Goal: Task Accomplishment & Management: Manage account settings

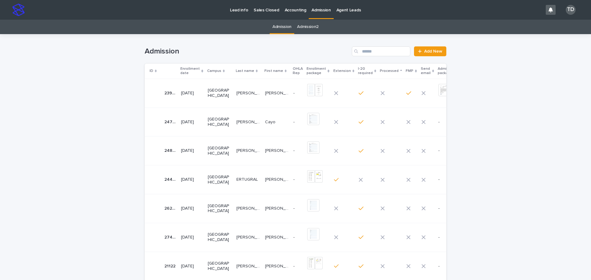
click at [200, 71] on div "Enrollment date" at bounding box center [191, 71] width 23 height 11
click at [201, 70] on icon at bounding box center [202, 71] width 2 height 3
click at [263, 91] on td "[PERSON_NAME]" at bounding box center [277, 93] width 29 height 29
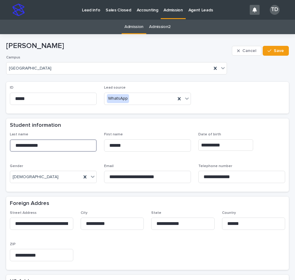
drag, startPoint x: 46, startPoint y: 146, endPoint x: 5, endPoint y: 146, distance: 40.9
click at [267, 137] on div "**********" at bounding box center [241, 143] width 87 height 23
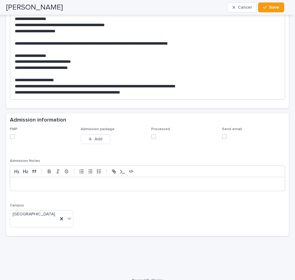
scroll to position [677, 0]
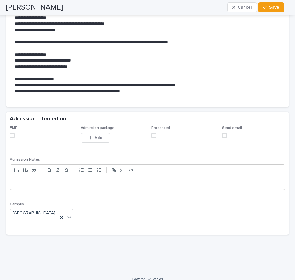
click at [11, 137] on span at bounding box center [12, 135] width 5 height 5
click at [152, 135] on span at bounding box center [153, 135] width 5 height 5
click at [99, 139] on span "Add" at bounding box center [99, 138] width 8 height 4
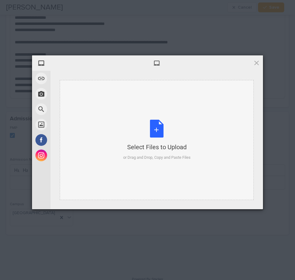
click at [156, 130] on div "Select Files to Upload or Drag and Drop, Copy and Paste Files" at bounding box center [156, 140] width 67 height 41
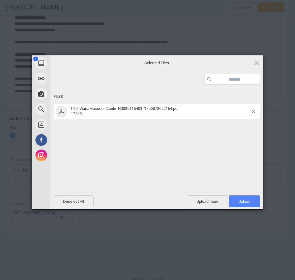
click at [244, 200] on span "Upload 1" at bounding box center [244, 201] width 12 height 5
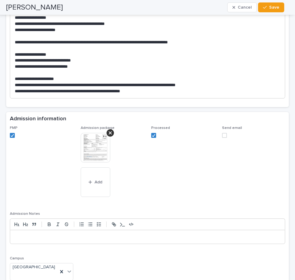
click at [92, 139] on img at bounding box center [96, 148] width 30 height 30
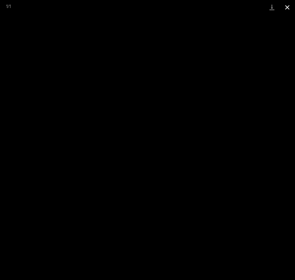
click at [286, 6] on button "Close gallery" at bounding box center [287, 7] width 15 height 14
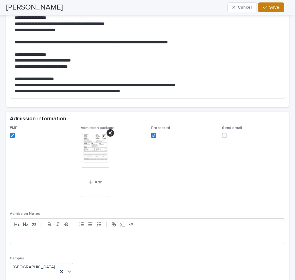
click at [271, 7] on span "Save" at bounding box center [274, 7] width 10 height 4
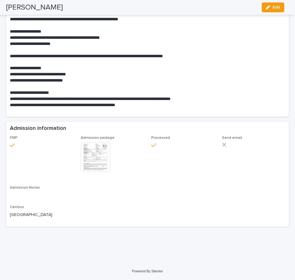
scroll to position [519, 0]
